Goal: Task Accomplishment & Management: Manage account settings

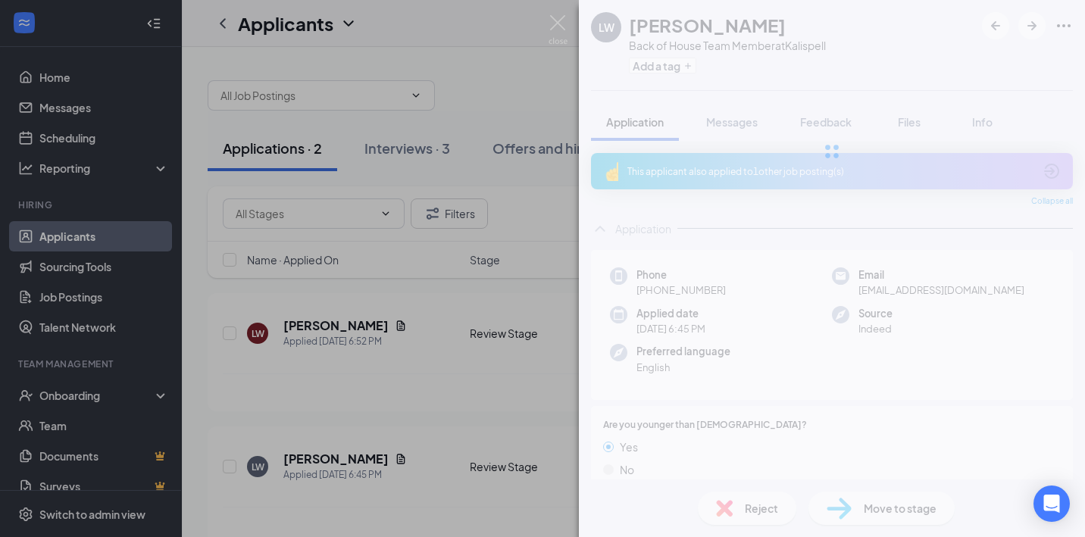
click at [499, 196] on div "[PERSON_NAME] Back of House Team Member at [GEOGRAPHIC_DATA] Add a tag Applicat…" at bounding box center [542, 268] width 1085 height 537
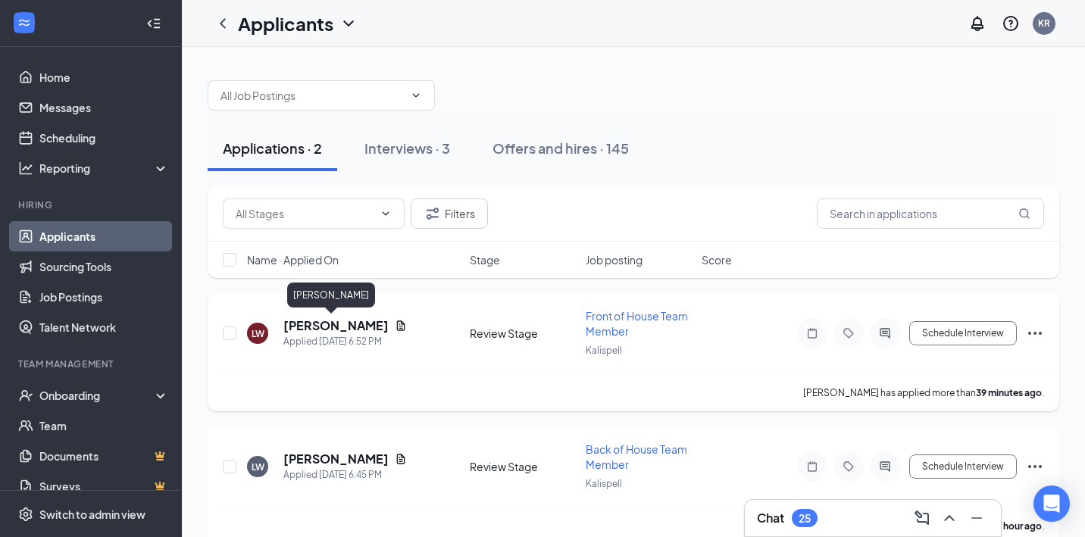
click at [357, 319] on div "[PERSON_NAME]" at bounding box center [344, 325] width 123 height 17
click at [395, 320] on icon "Document" at bounding box center [401, 326] width 12 height 12
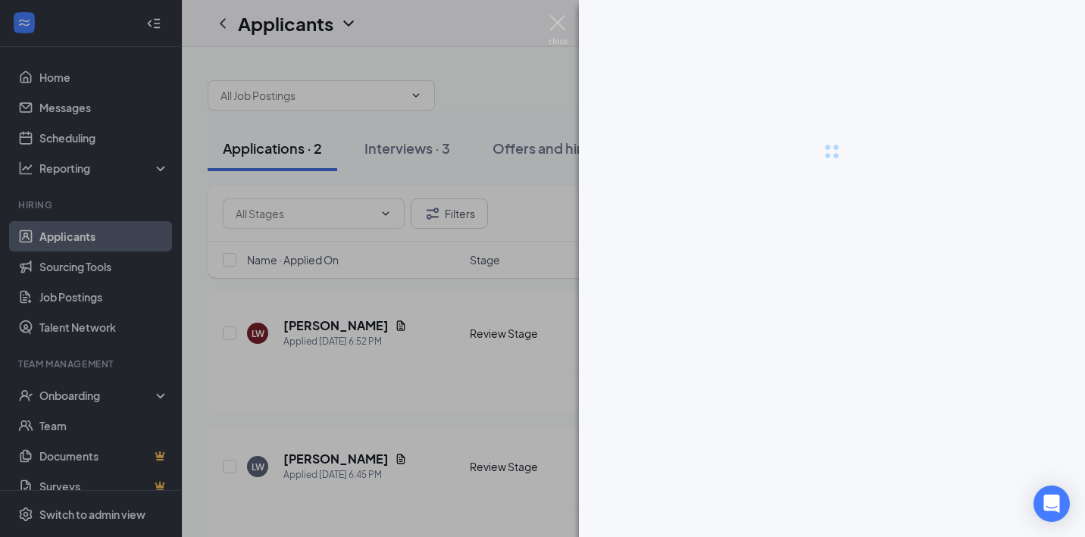
click at [432, 296] on div at bounding box center [542, 268] width 1085 height 537
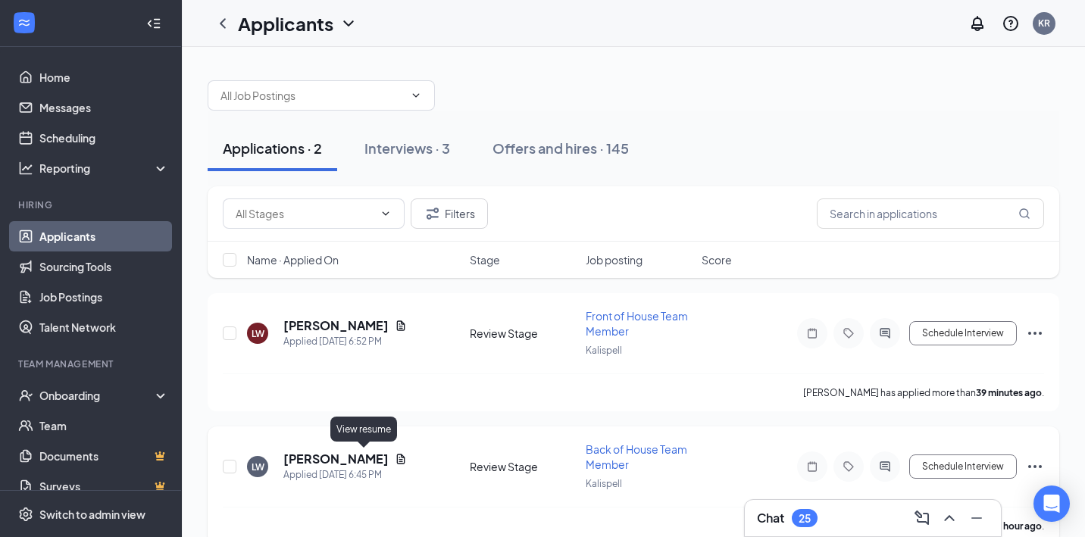
click at [397, 462] on icon "Document" at bounding box center [401, 459] width 8 height 10
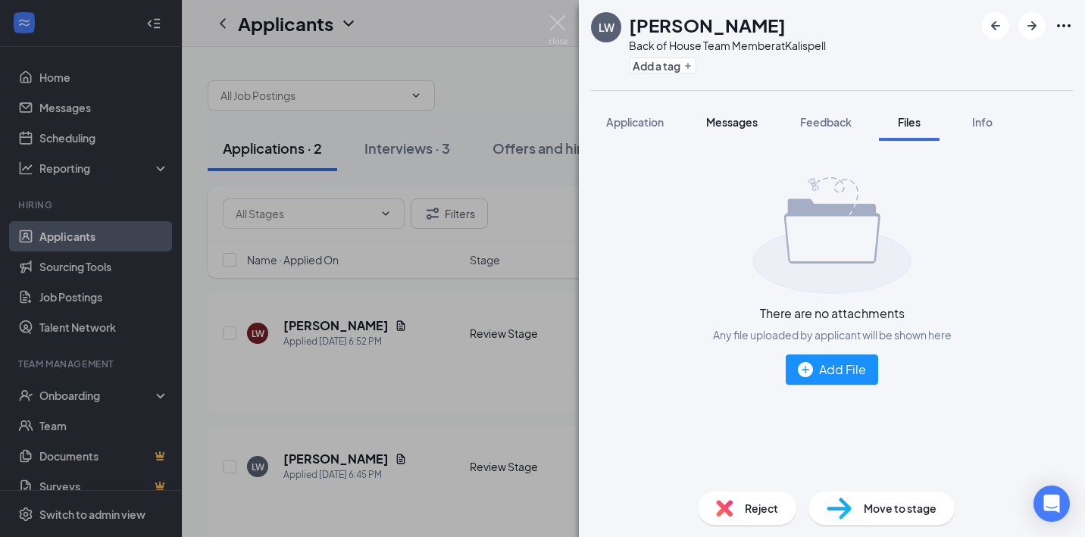
click at [752, 138] on button "Messages" at bounding box center [732, 122] width 82 height 38
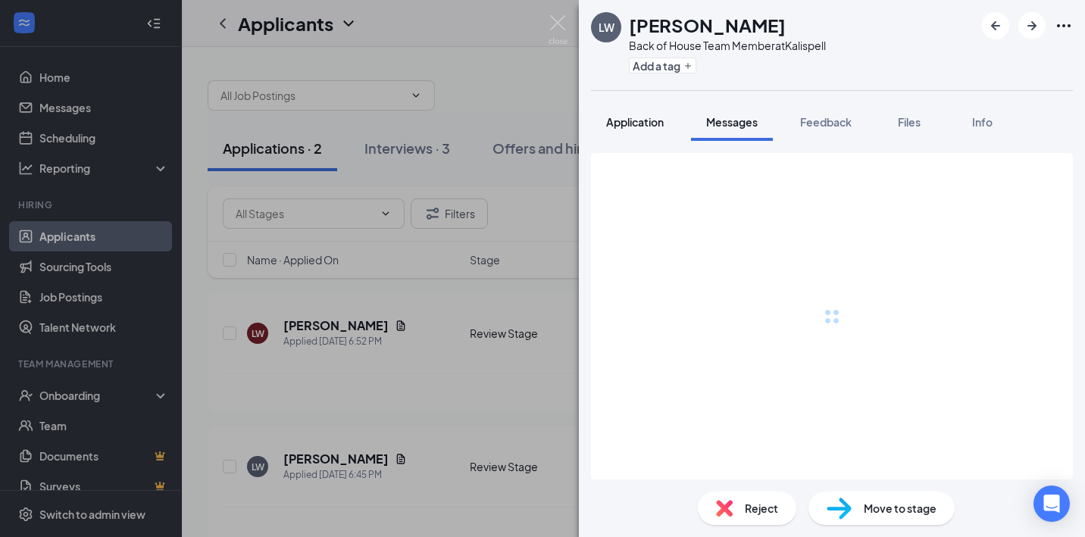
click at [648, 136] on button "Application" at bounding box center [635, 122] width 88 height 38
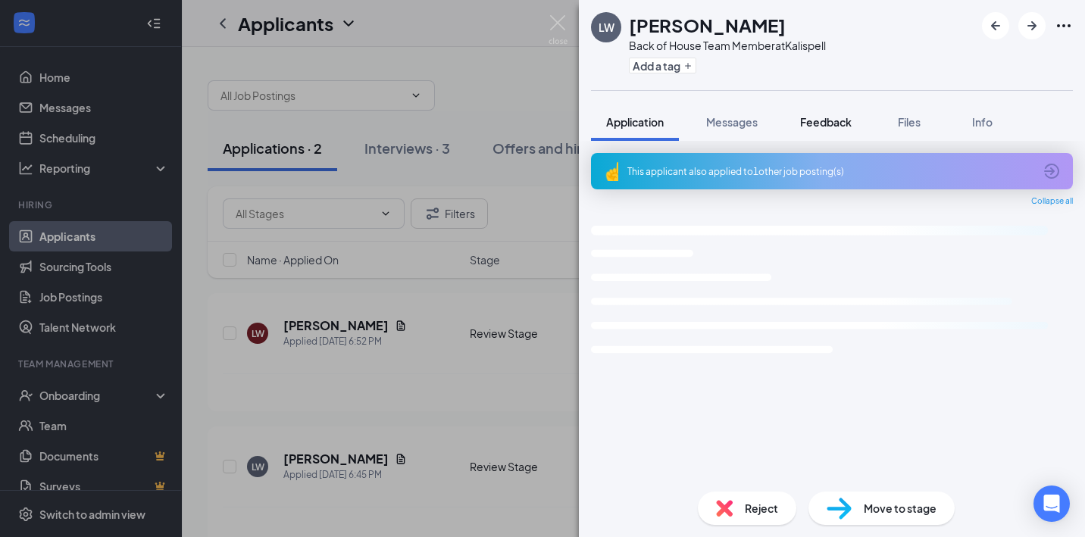
click at [826, 114] on div "Feedback" at bounding box center [826, 121] width 52 height 15
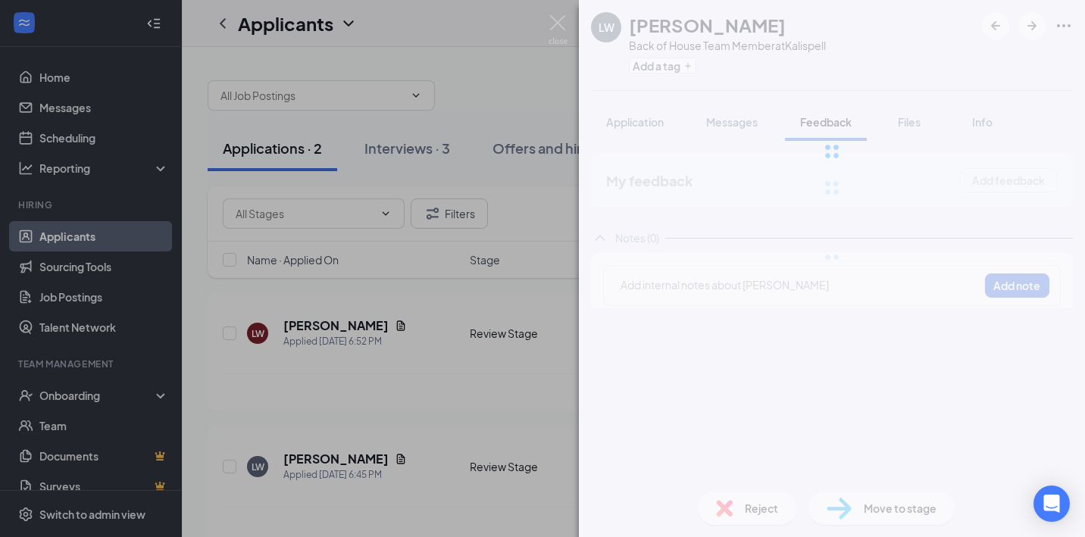
click at [907, 119] on div at bounding box center [832, 151] width 506 height 303
click at [907, 122] on div at bounding box center [832, 151] width 506 height 303
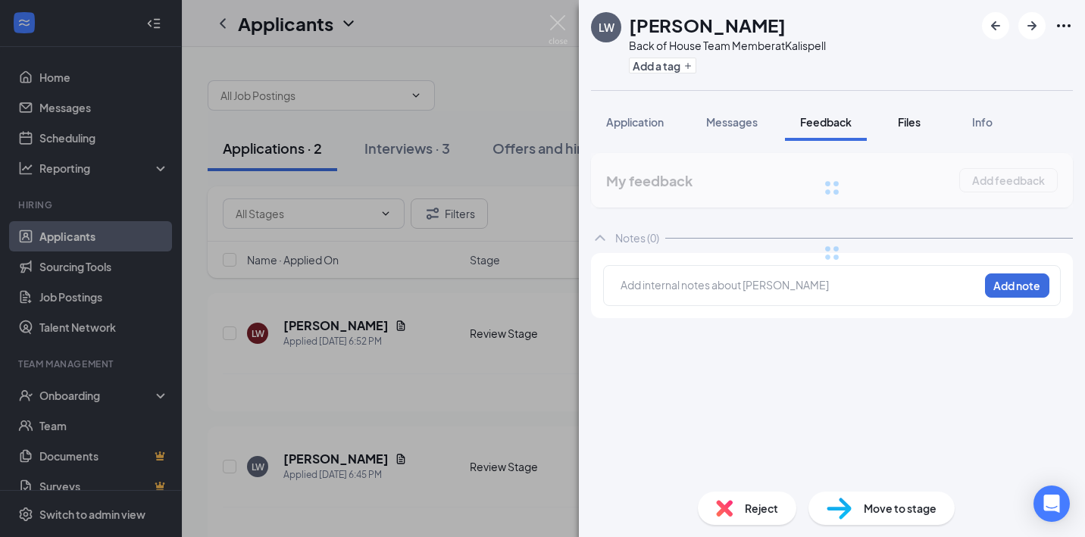
click at [902, 119] on span "Files" at bounding box center [909, 122] width 23 height 14
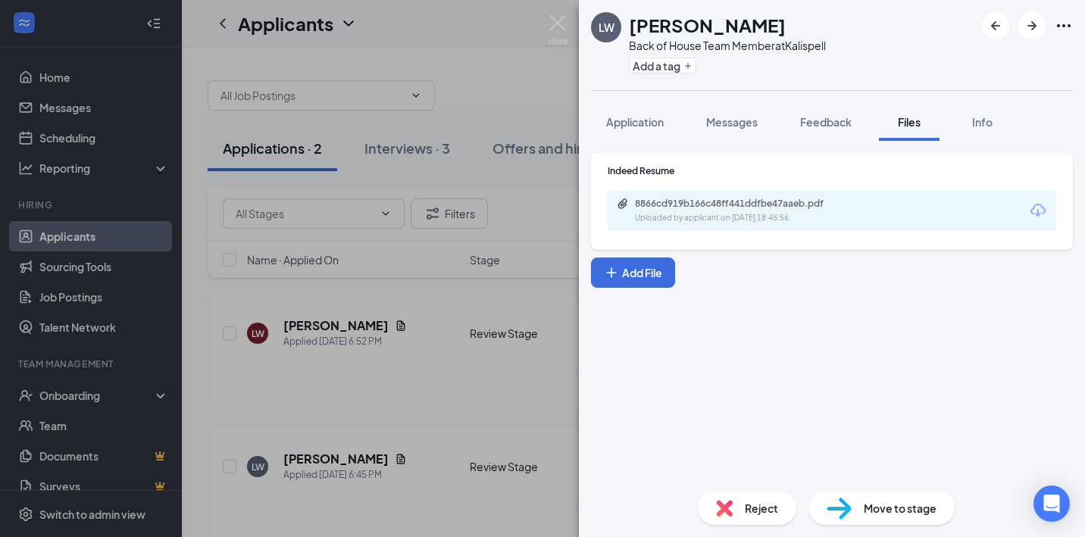
click at [841, 184] on div "Indeed Resume 8866cd919b166c48ff441ddfbe47aaeb.pdf Uploaded by applicant on [DA…" at bounding box center [831, 197] width 448 height 67
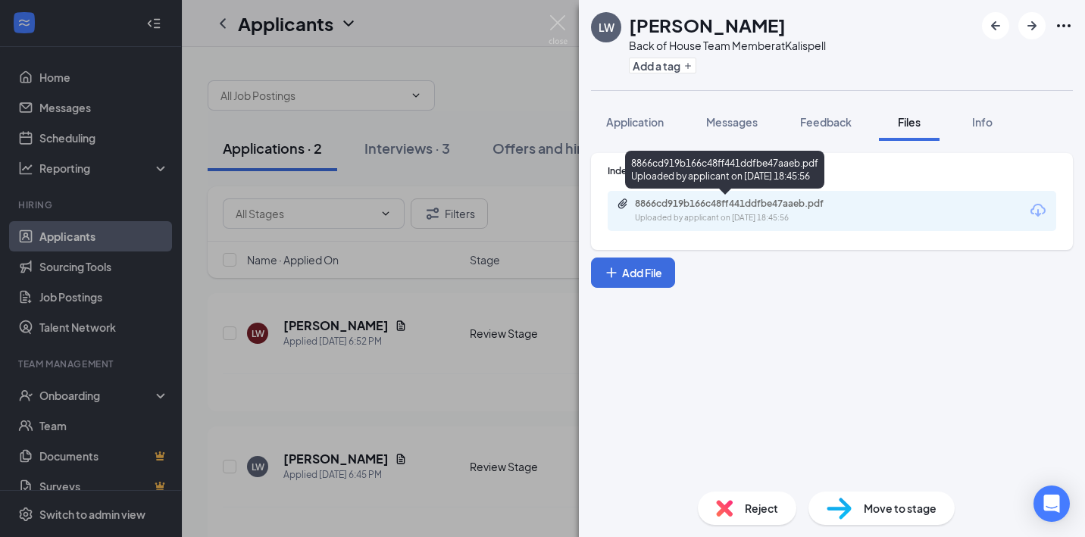
click at [841, 200] on div "8866cd919b166c48ff441ddfbe47aaeb.pdf" at bounding box center [741, 204] width 212 height 12
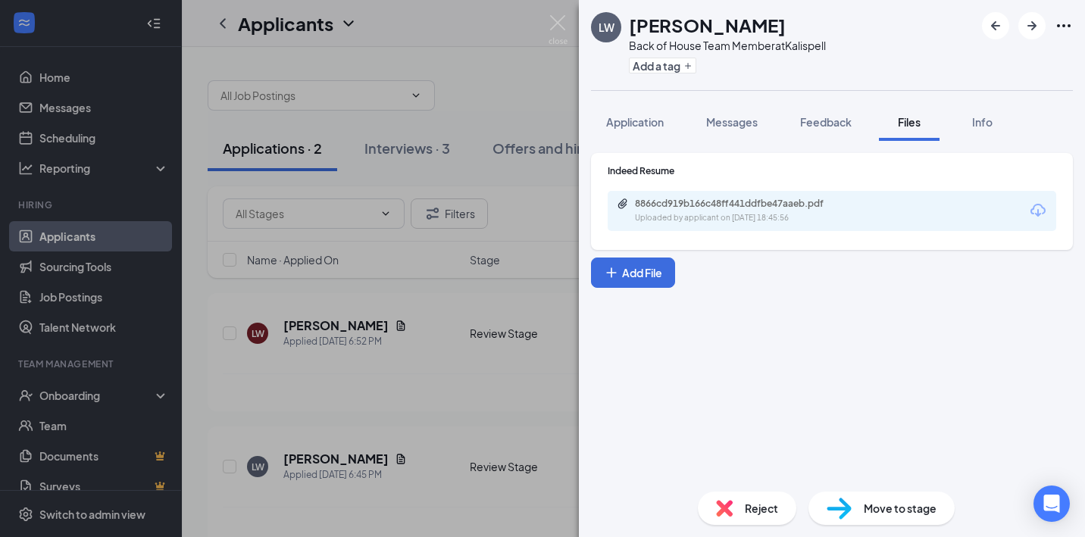
click at [457, 212] on div "[PERSON_NAME] Back of House Team Member at [GEOGRAPHIC_DATA] Add a tag Applicat…" at bounding box center [542, 268] width 1085 height 537
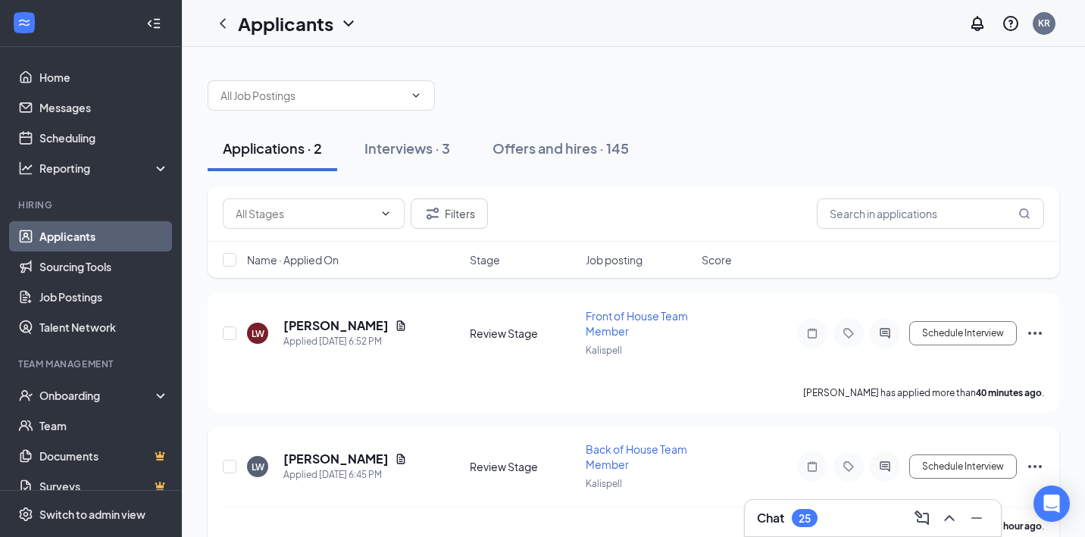
scroll to position [23, 0]
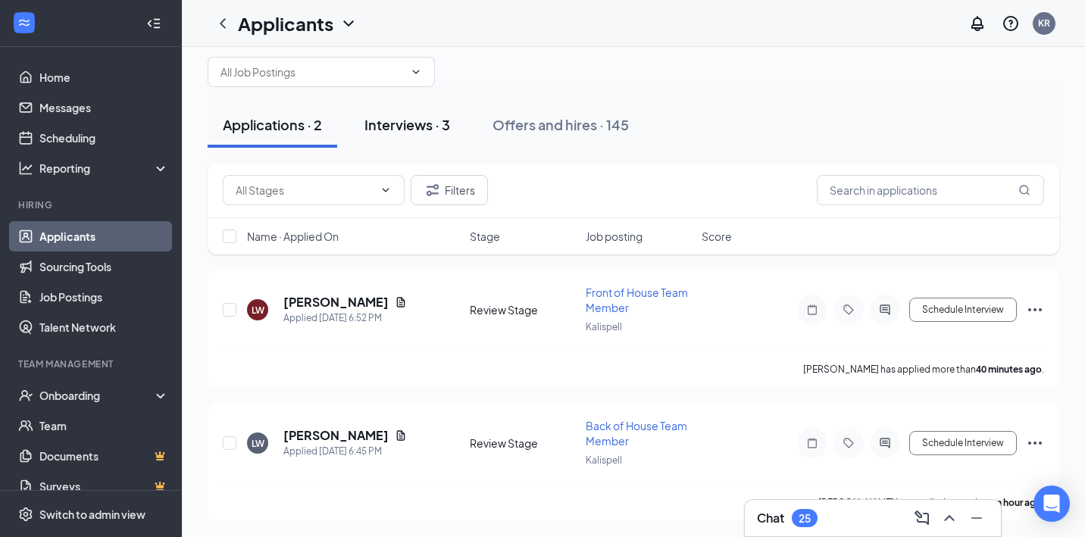
click at [445, 126] on div "Interviews · 3" at bounding box center [407, 124] width 86 height 19
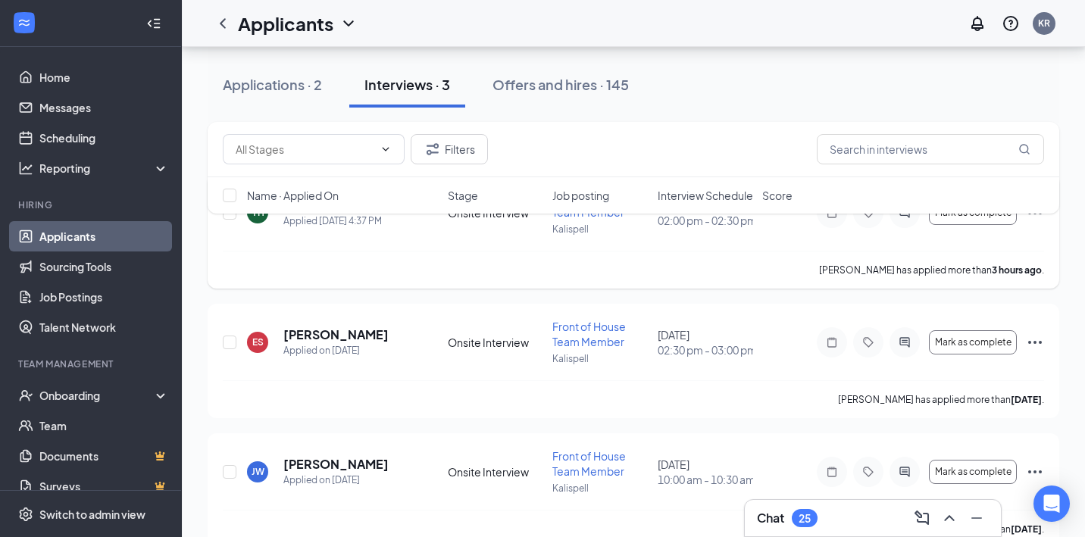
scroll to position [148, 0]
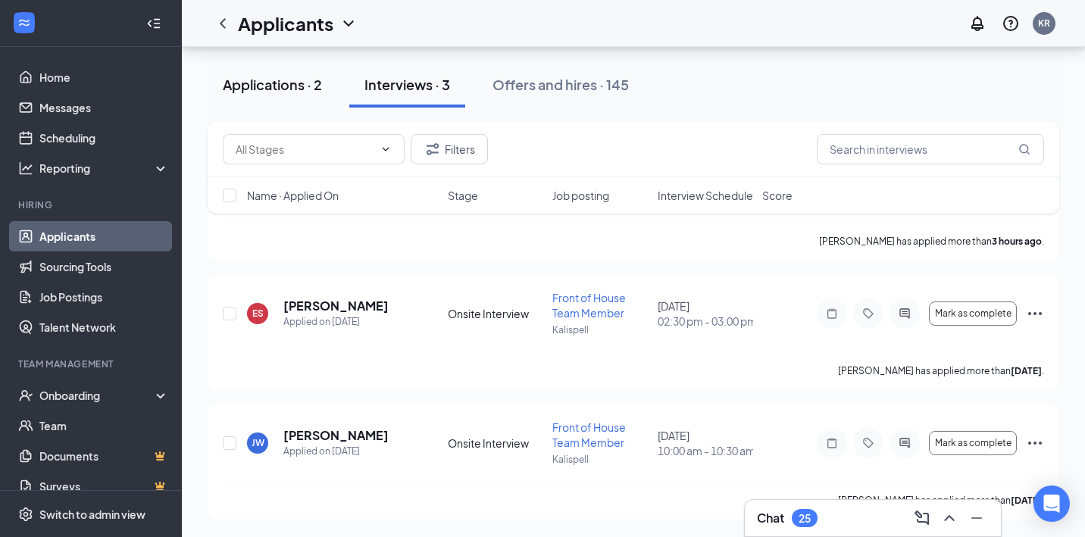
click at [269, 101] on button "Applications · 2" at bounding box center [273, 84] width 130 height 45
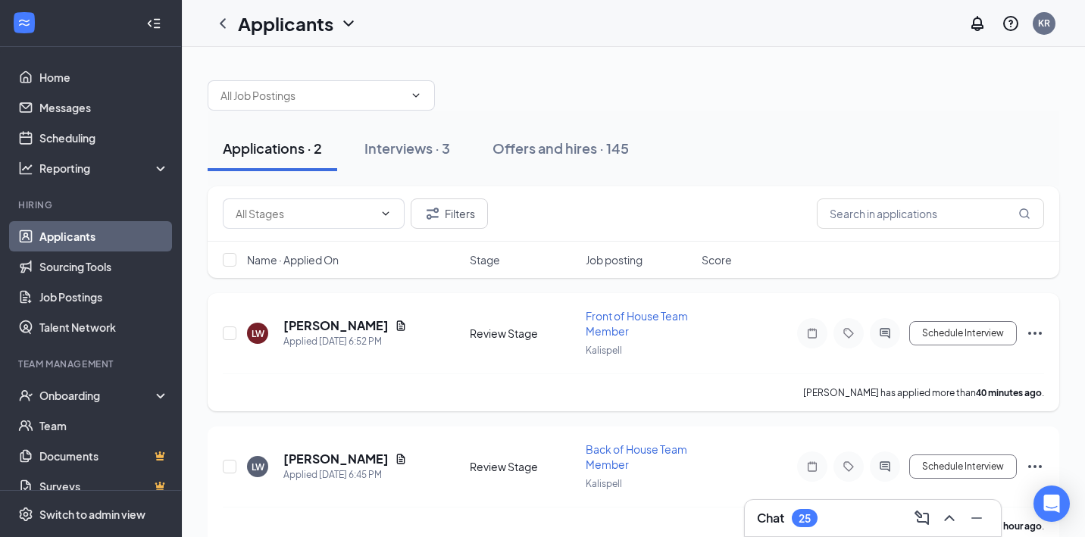
scroll to position [23, 0]
